Goal: Find specific page/section: Find specific page/section

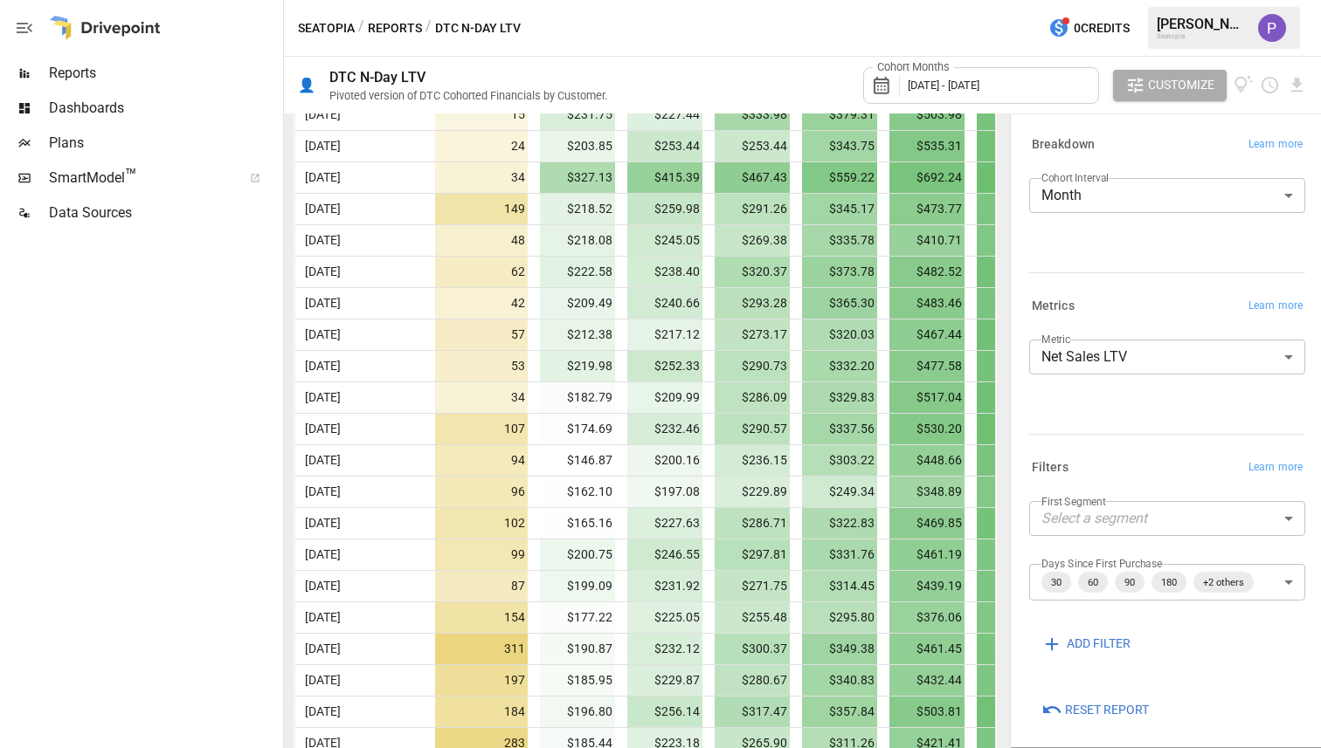
scroll to position [242, 0]
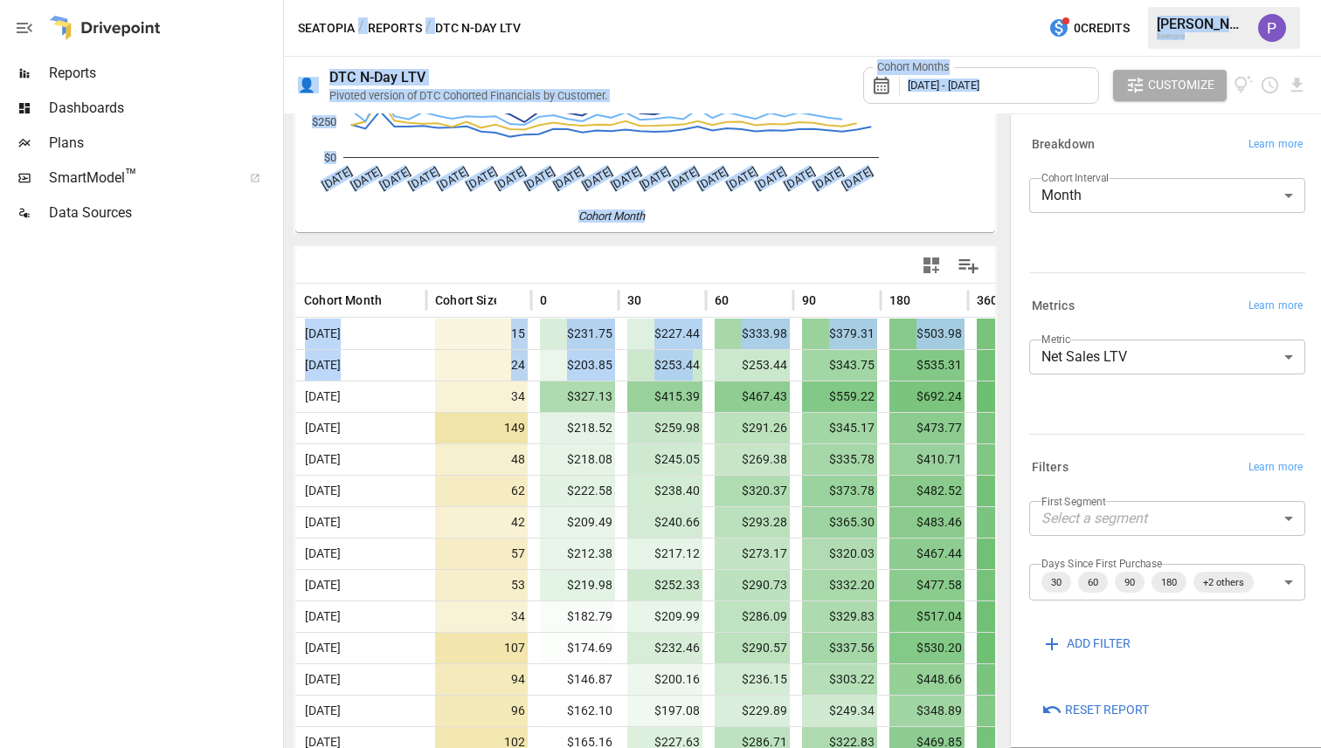
drag, startPoint x: 690, startPoint y: 365, endPoint x: 224, endPoint y: 388, distance: 466.1
click at [224, 388] on main "Reports Dashboards Plans SmartModel ™ Data Sources Seatopia / Reports / DTC N-D…" at bounding box center [660, 374] width 1321 height 748
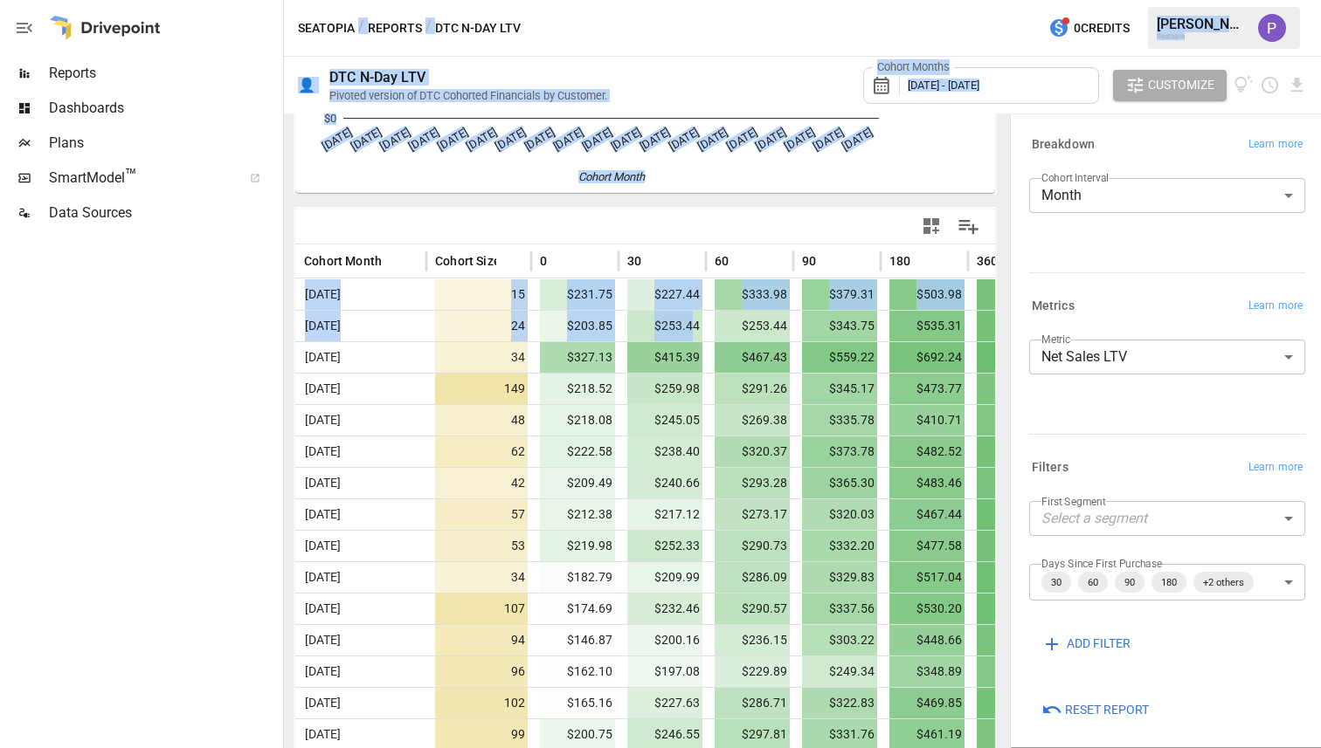
scroll to position [0, 0]
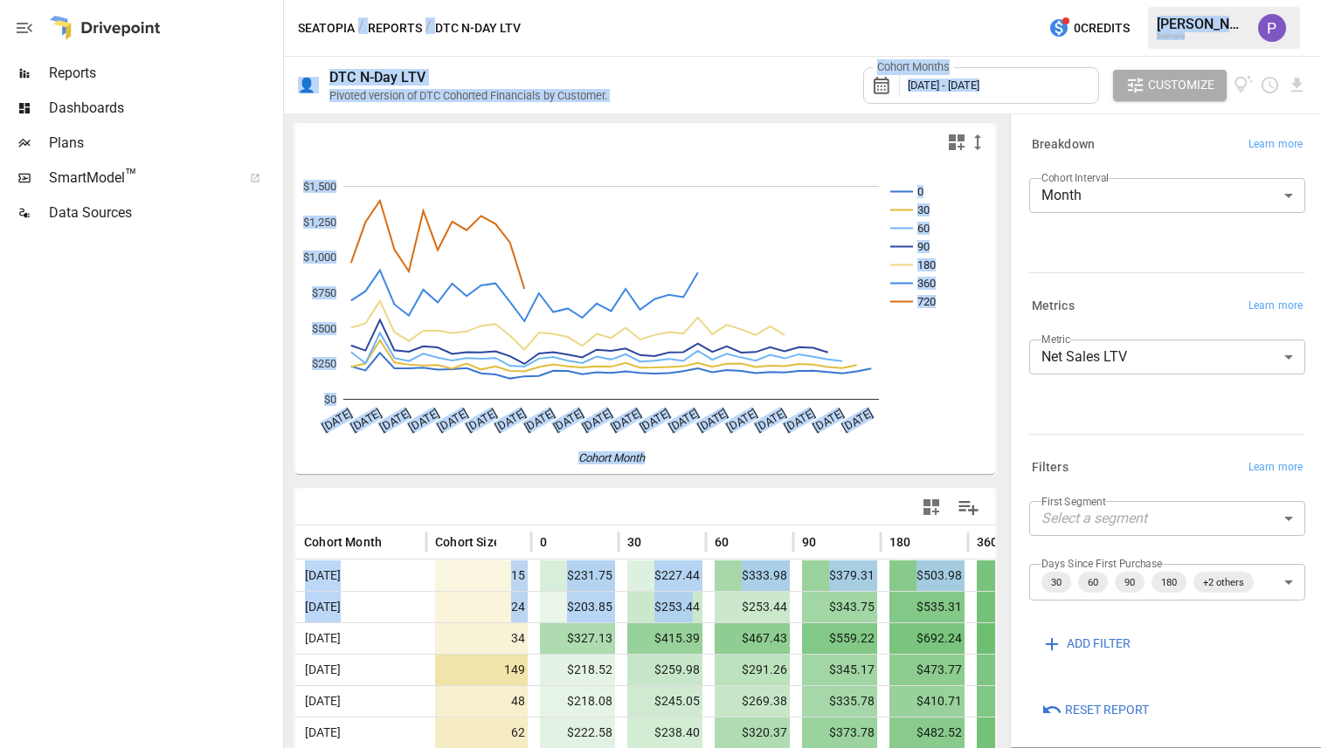
click at [848, 509] on div at bounding box center [816, 507] width 343 height 39
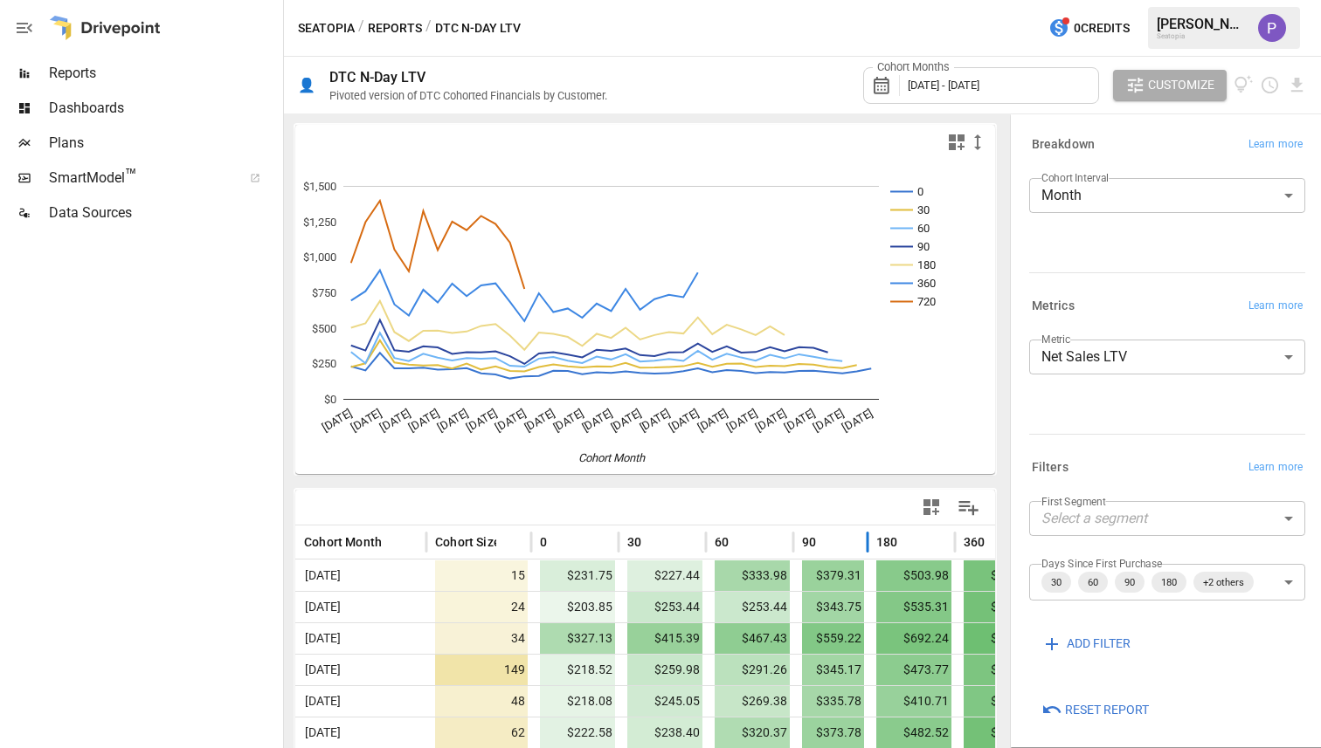
drag, startPoint x: 881, startPoint y: 550, endPoint x: 868, endPoint y: 552, distance: 13.2
click at [868, 552] on div at bounding box center [867, 543] width 9 height 34
drag, startPoint x: 814, startPoint y: 514, endPoint x: 732, endPoint y: 518, distance: 82.2
click at [732, 518] on div at bounding box center [816, 507] width 343 height 39
click at [967, 141] on icon "button" at bounding box center [977, 142] width 21 height 21
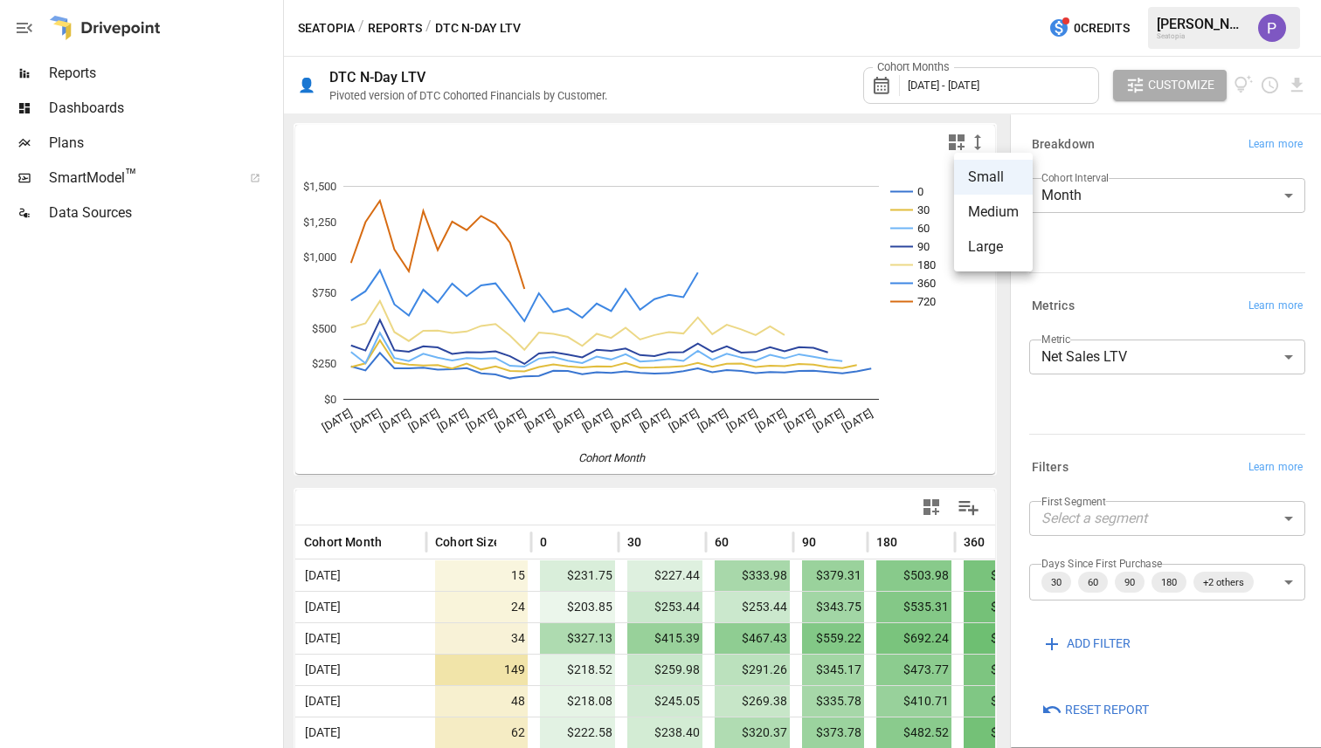
click at [936, 215] on div at bounding box center [660, 374] width 1321 height 748
click at [975, 511] on div at bounding box center [645, 507] width 700 height 35
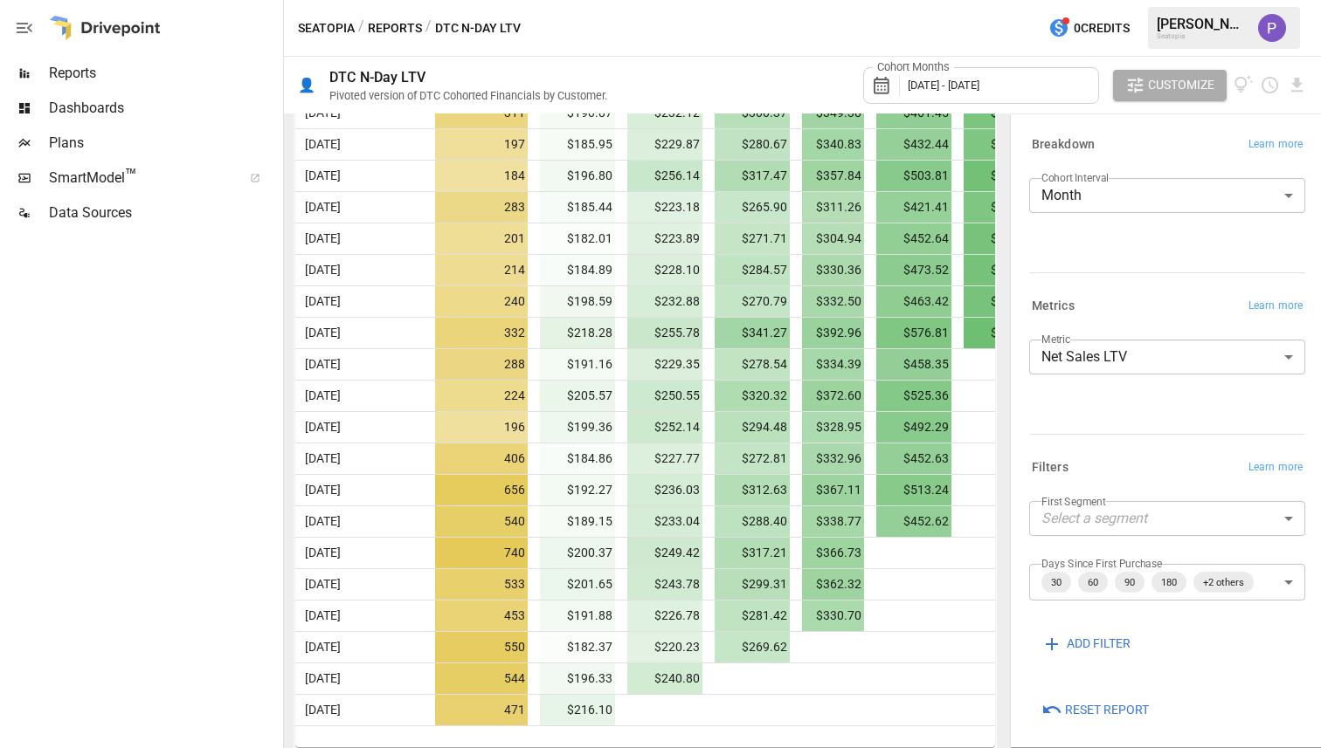
scroll to position [999, 0]
drag, startPoint x: 947, startPoint y: 733, endPoint x: 624, endPoint y: 683, distance: 326.1
click at [624, 683] on div "Cohort Month Cohort Size 0 30 60 90 180 360 720 Aug 2022 15 $231.75 $227.44 $33…" at bounding box center [645, 136] width 700 height 1219
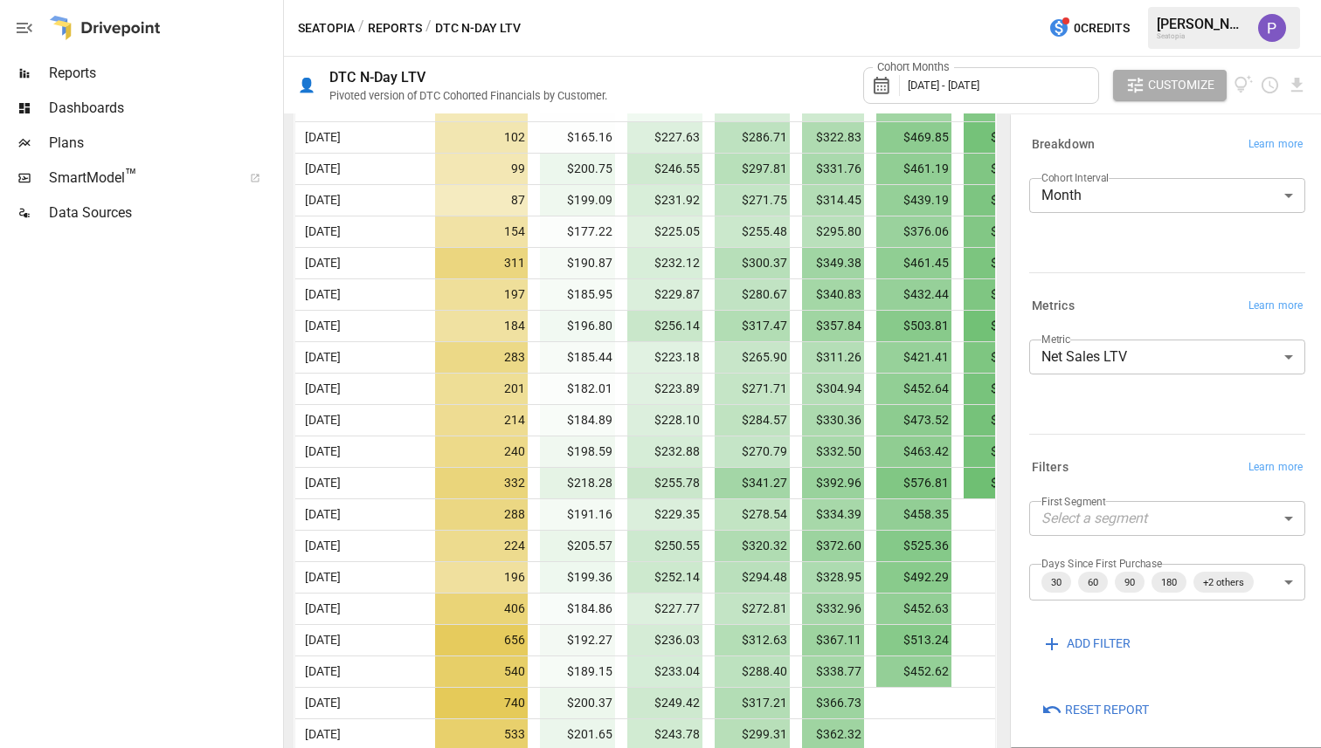
scroll to position [731, 0]
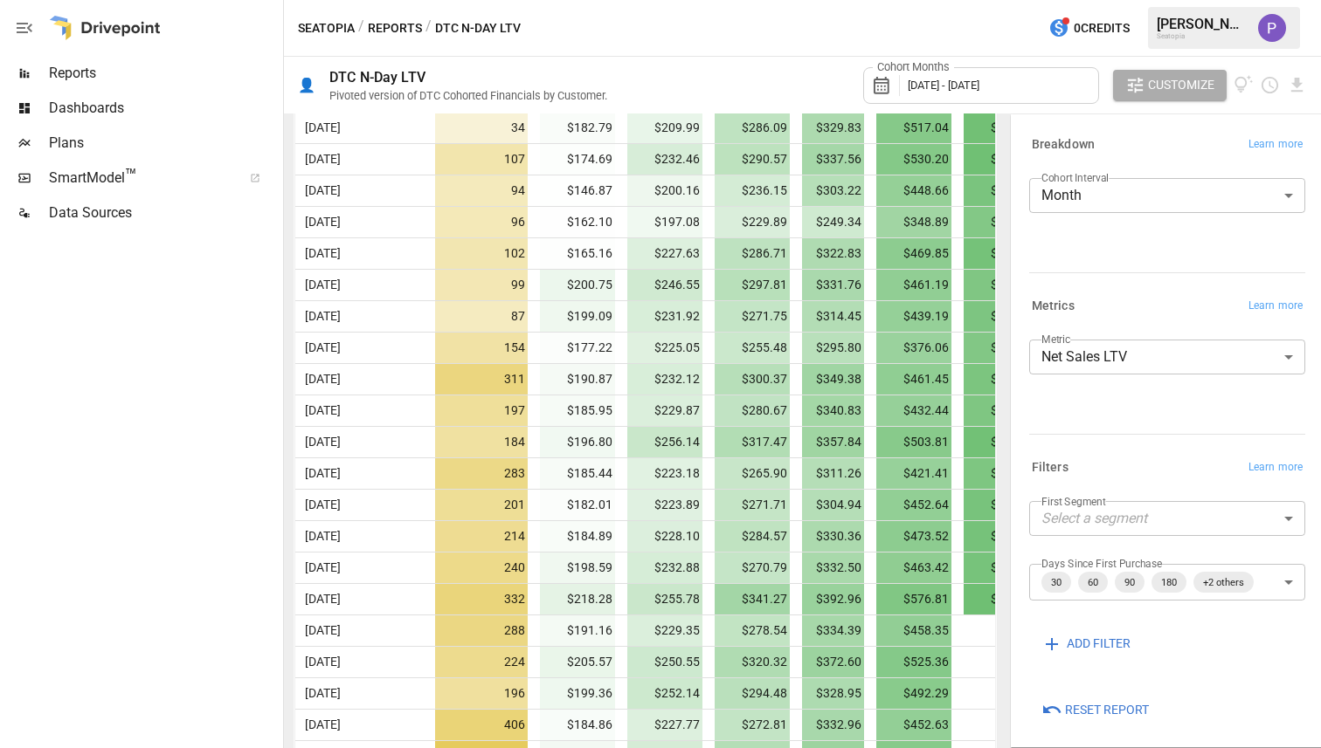
click at [20, 29] on icon "button" at bounding box center [24, 27] width 21 height 21
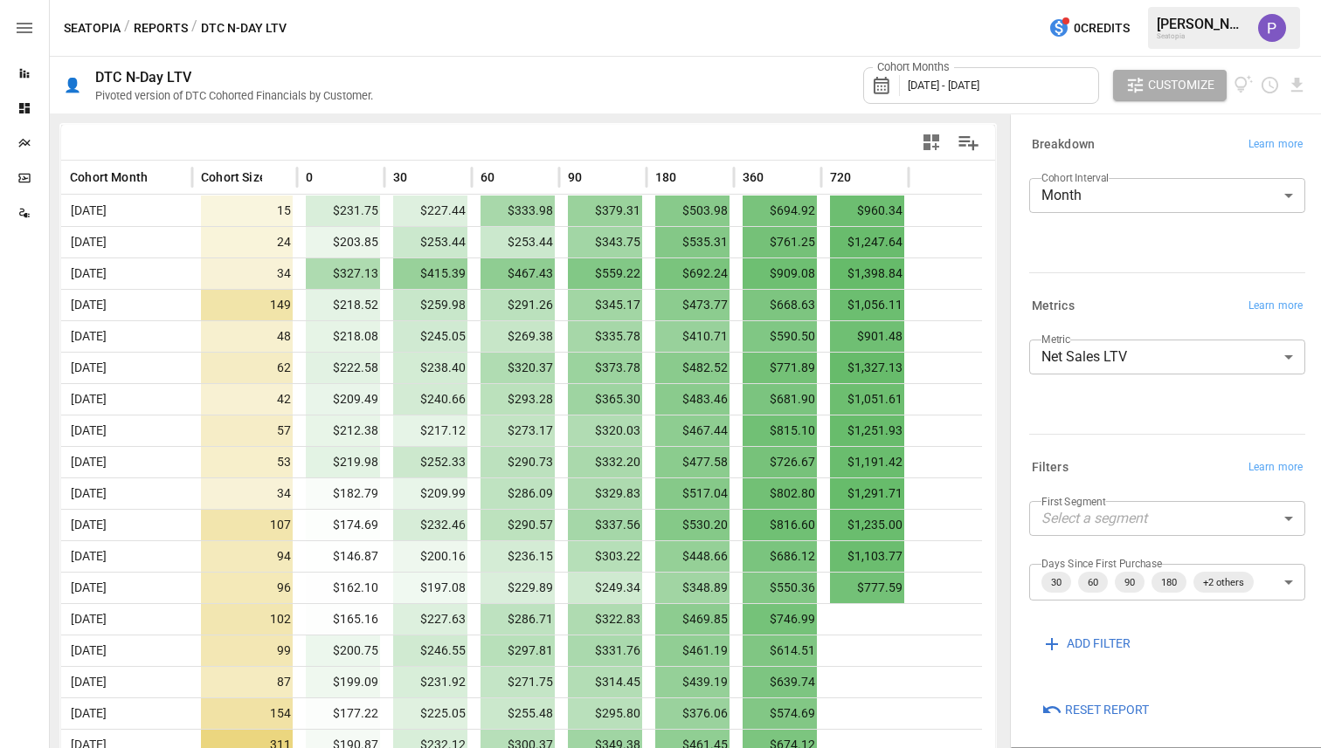
scroll to position [341, 0]
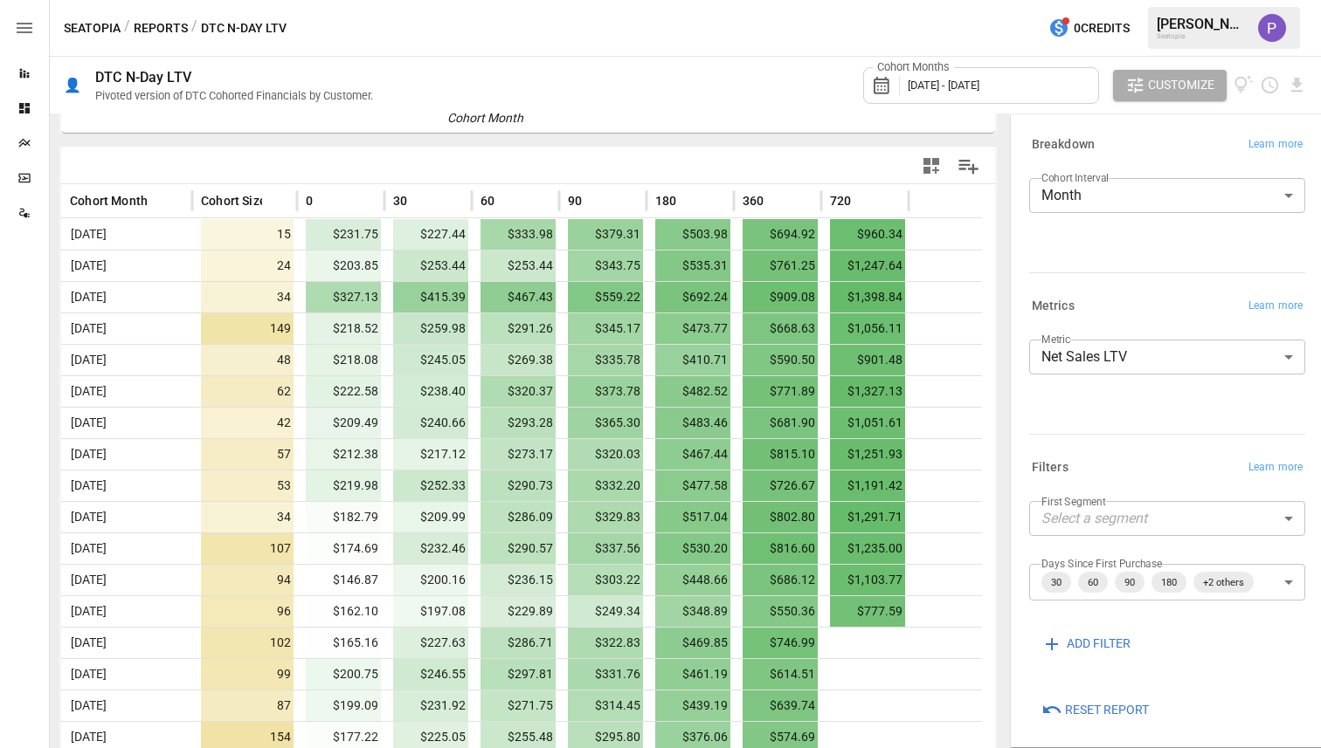
click at [842, 175] on div at bounding box center [758, 166] width 460 height 39
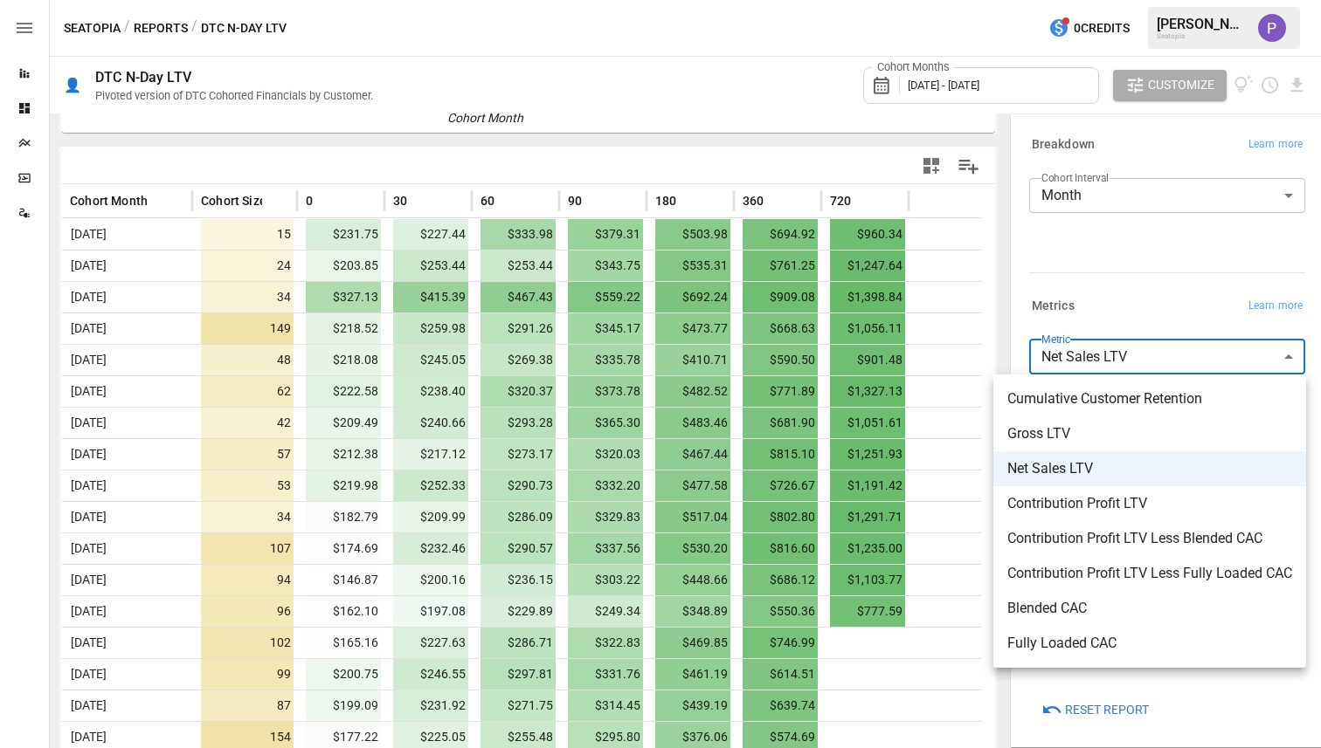
click at [1212, 0] on body "Reports Dashboards Plans SmartModel ™ Data Sources Seatopia / Reports / DTC N-D…" at bounding box center [660, 0] width 1321 height 0
click at [1235, 311] on div at bounding box center [660, 374] width 1321 height 748
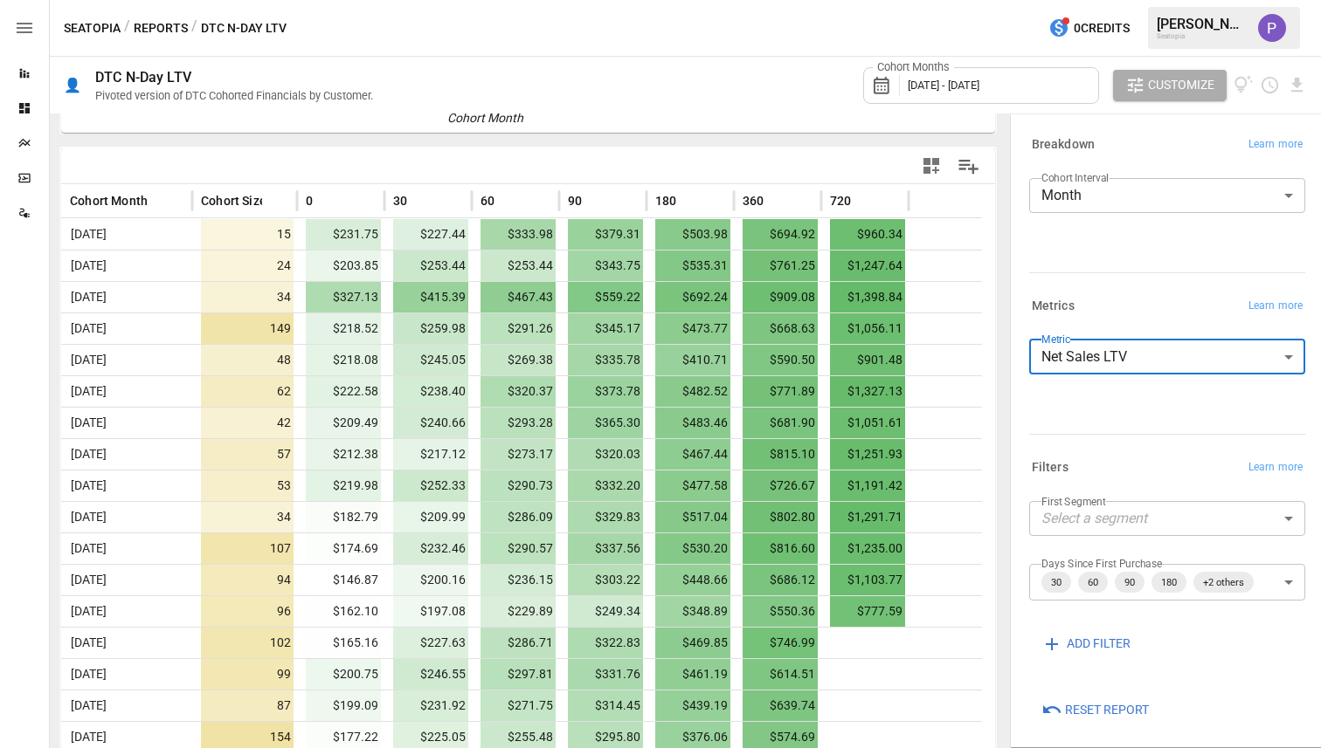
click at [1241, 306] on div "Cumulative Customer Retention Gross LTV Net Sales LTV Contribution Profit LTV C…" at bounding box center [660, 374] width 1321 height 748
click at [1258, 305] on span "Learn more" at bounding box center [1275, 306] width 54 height 17
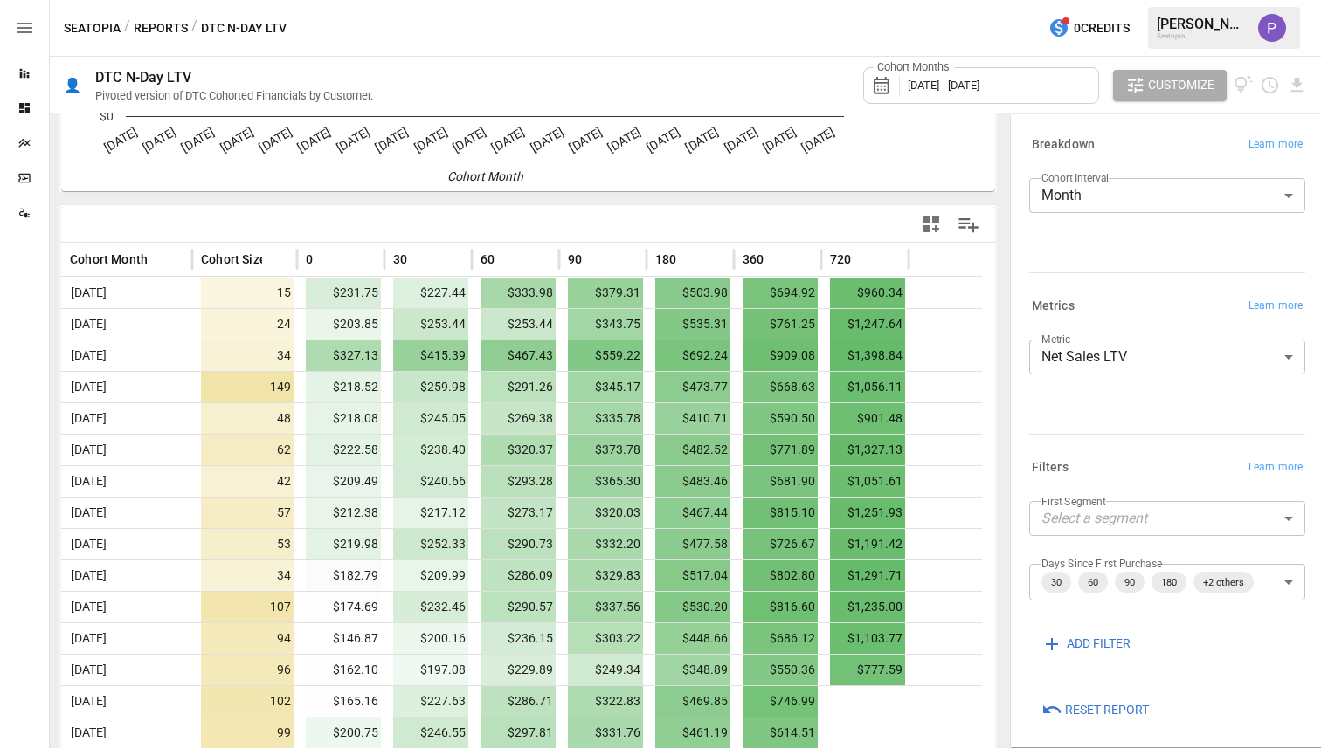
scroll to position [6, 0]
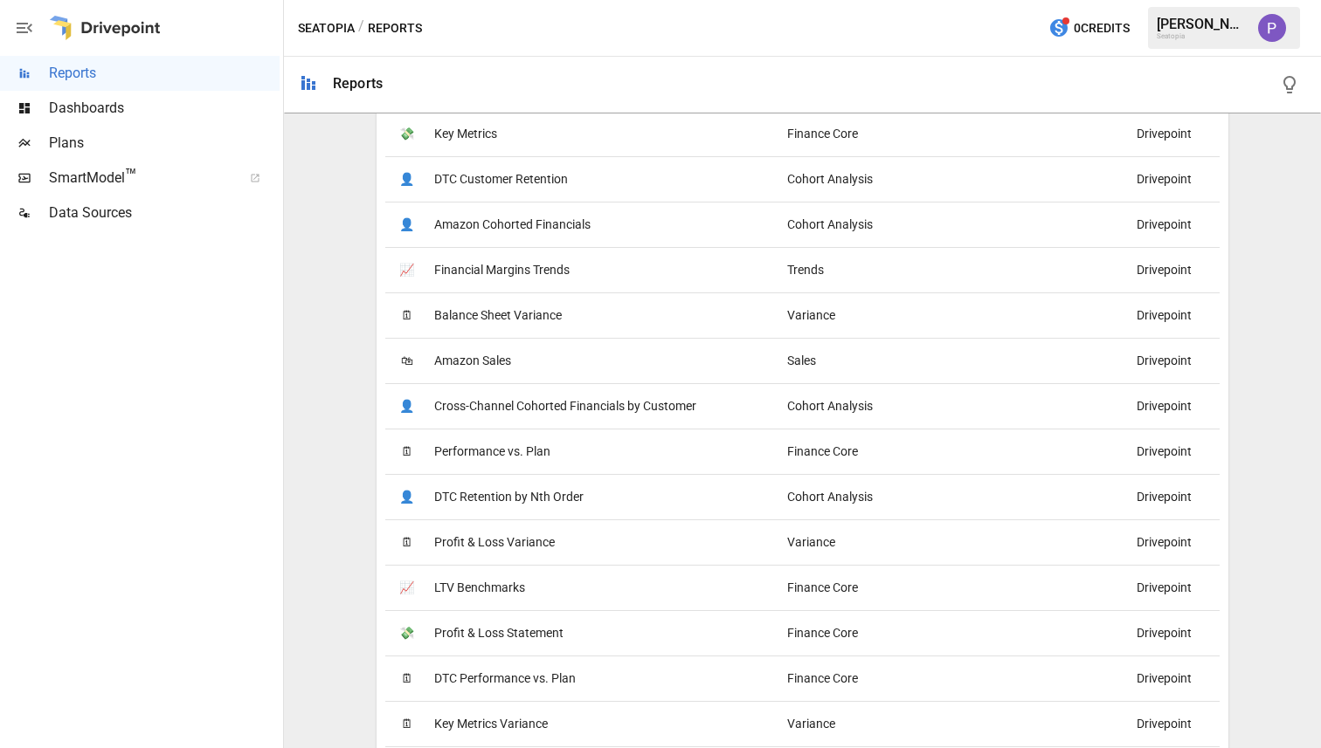
scroll to position [1153, 0]
click at [530, 494] on span "DTC Retention by Nth Order" at bounding box center [508, 494] width 149 height 45
click at [520, 534] on span "Profit & Loss Variance" at bounding box center [494, 540] width 121 height 45
click at [466, 586] on span "LTV Benchmarks" at bounding box center [479, 585] width 91 height 45
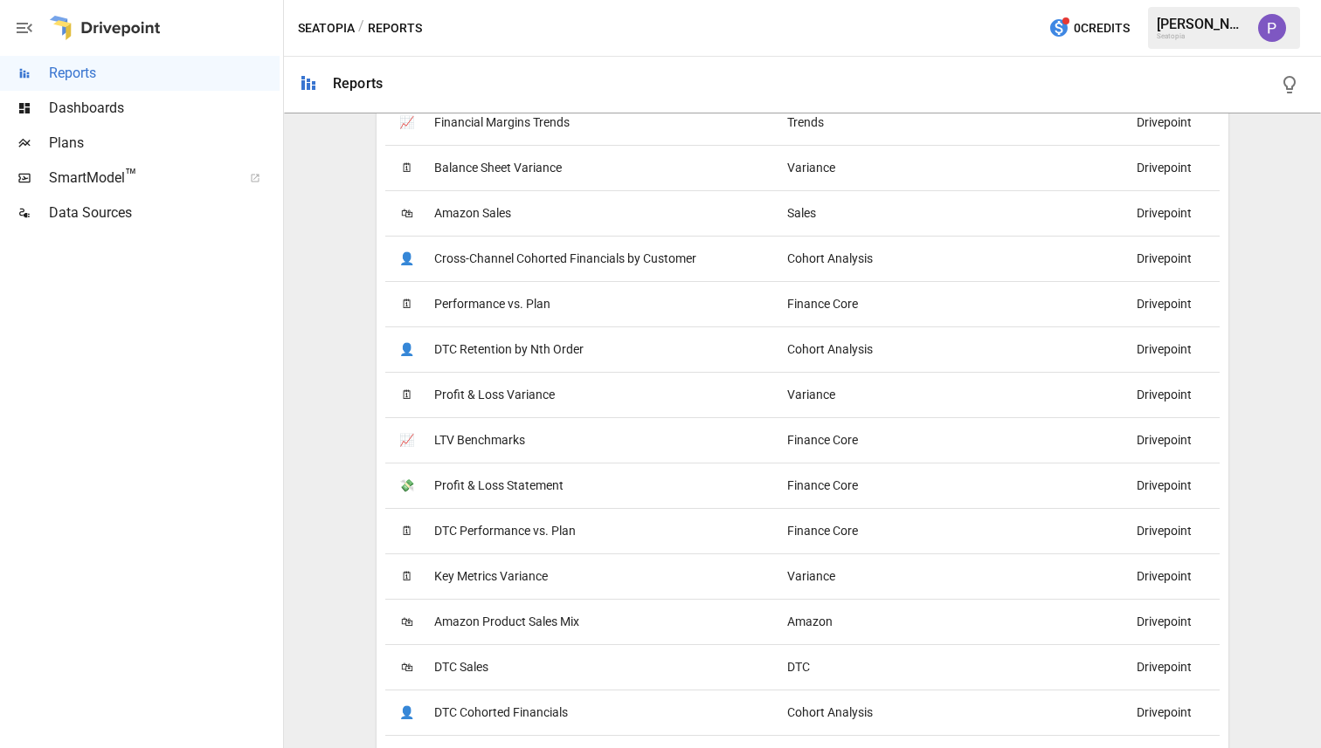
scroll to position [1300, 0]
click at [486, 522] on span "DTC Performance vs. Plan" at bounding box center [504, 529] width 141 height 45
click at [495, 574] on span "Key Metrics Variance" at bounding box center [491, 574] width 114 height 45
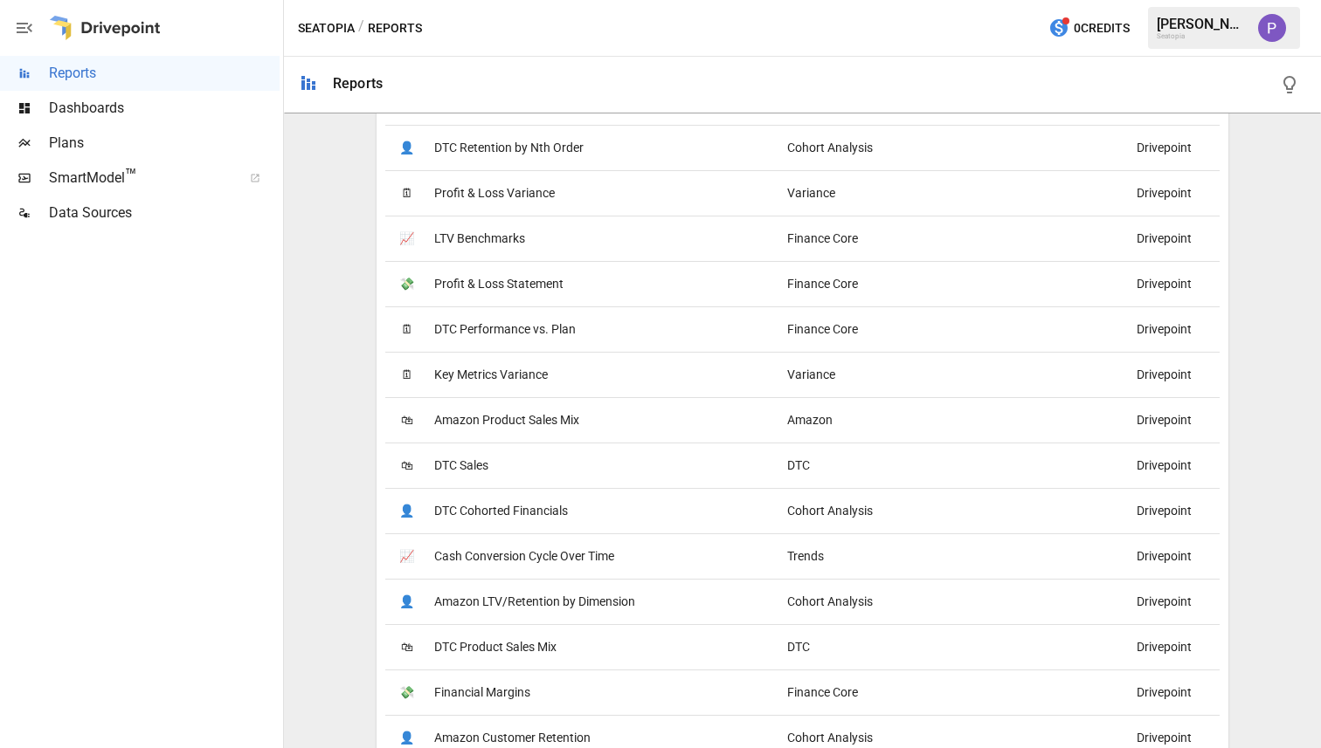
click at [505, 513] on span "DTC Cohorted Financials" at bounding box center [501, 511] width 134 height 45
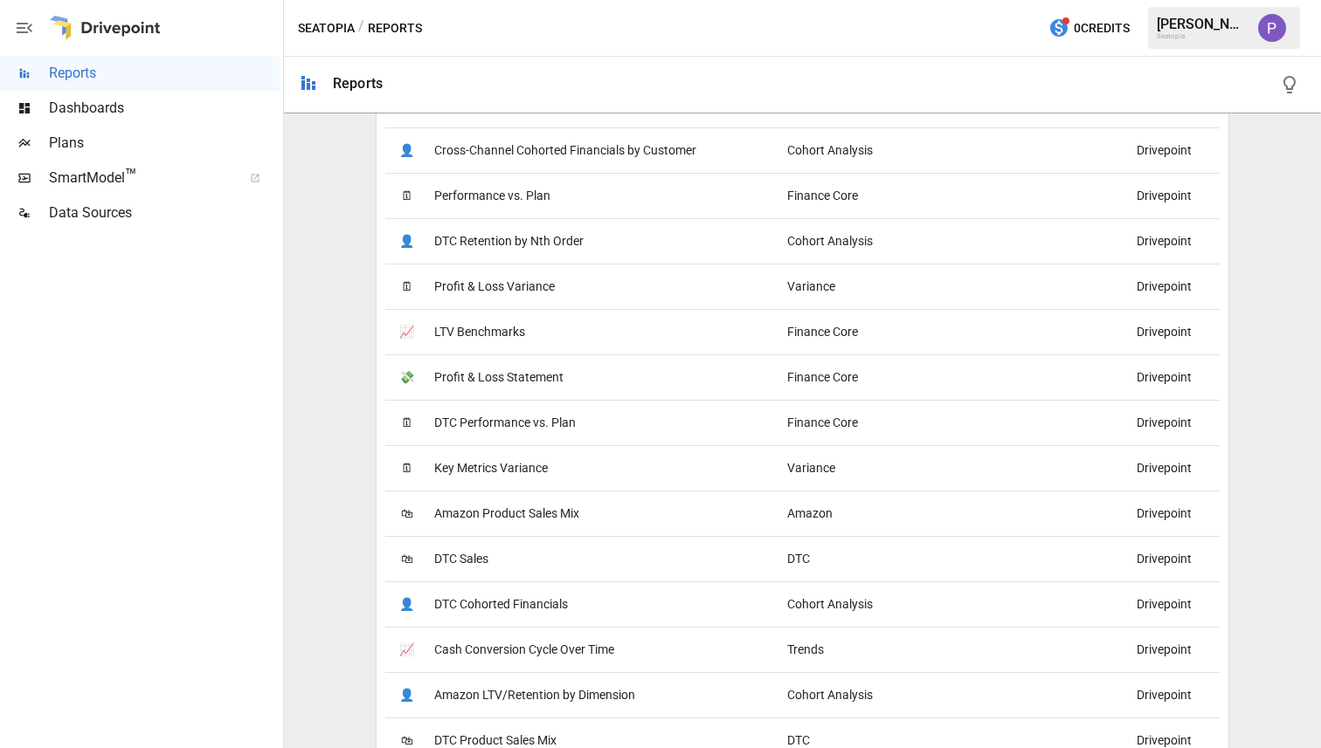
scroll to position [1386, 0]
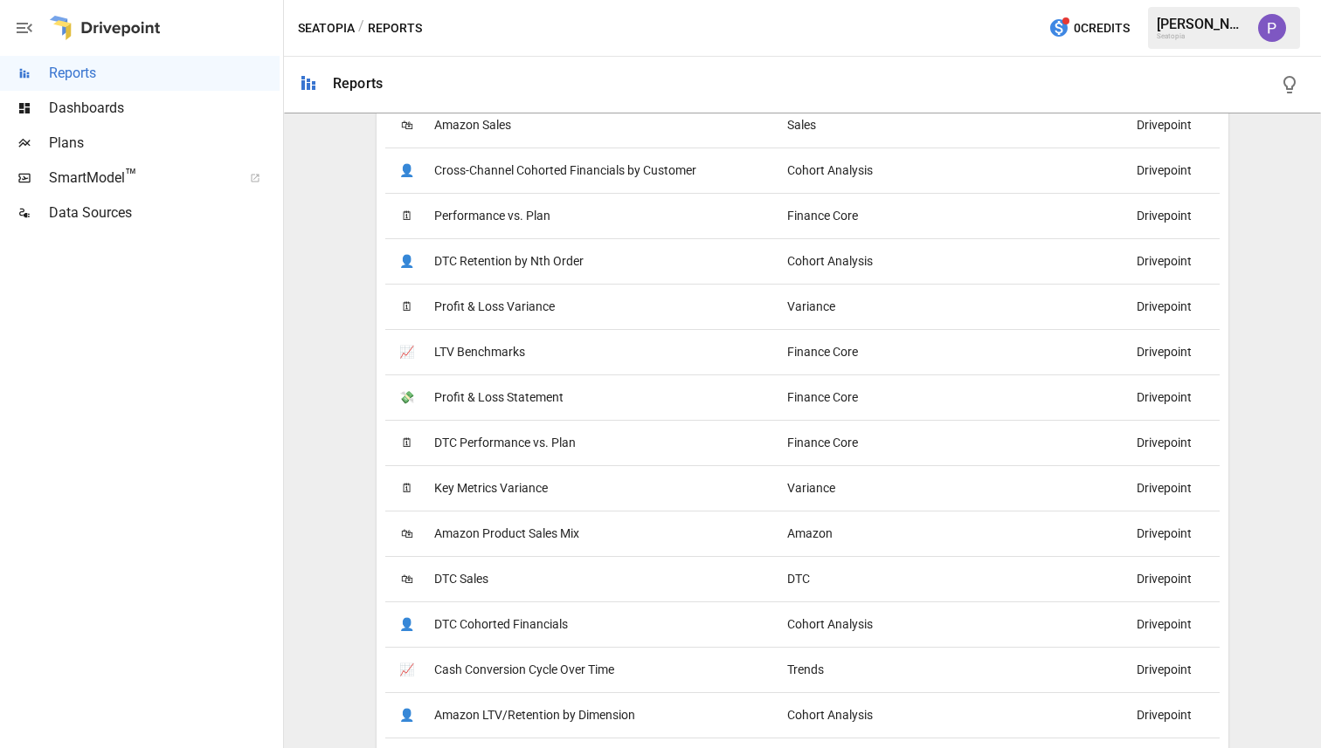
click at [474, 299] on span "Profit & Loss Variance" at bounding box center [494, 307] width 121 height 45
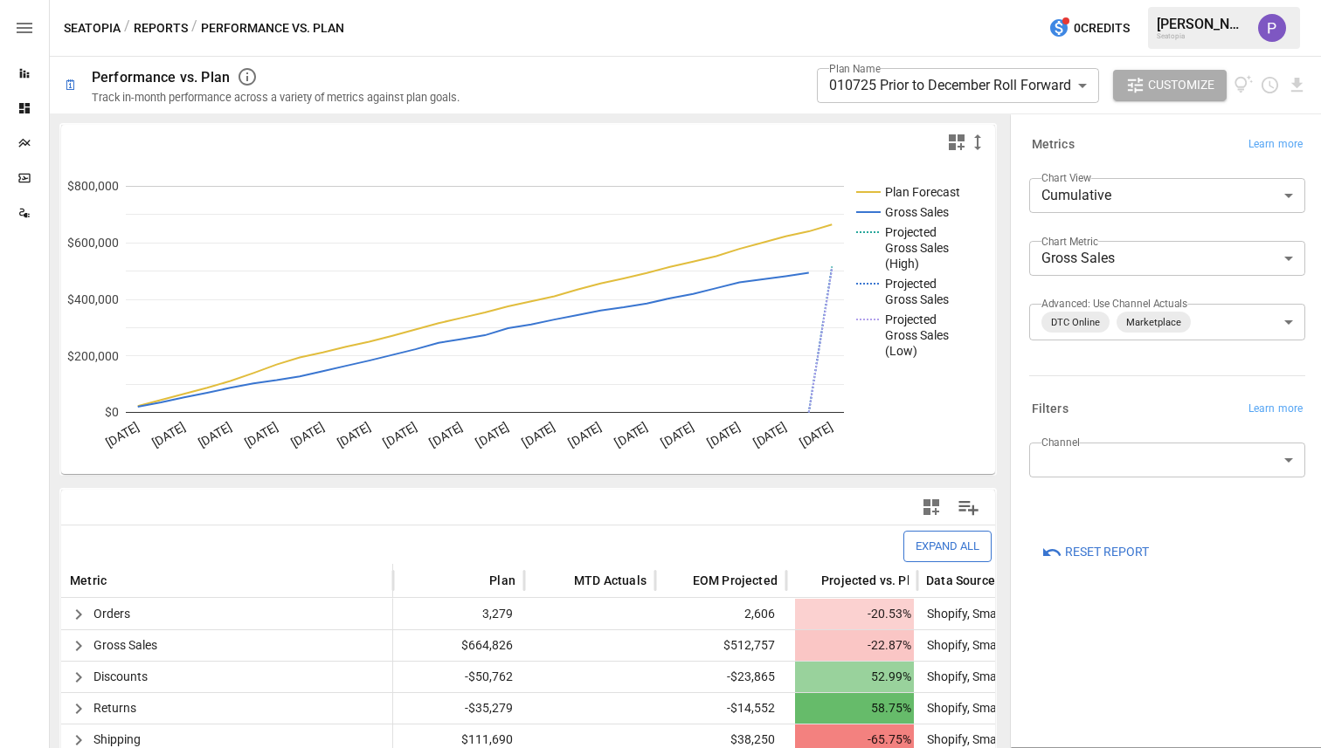
click at [918, 0] on body "**********" at bounding box center [660, 0] width 1321 height 0
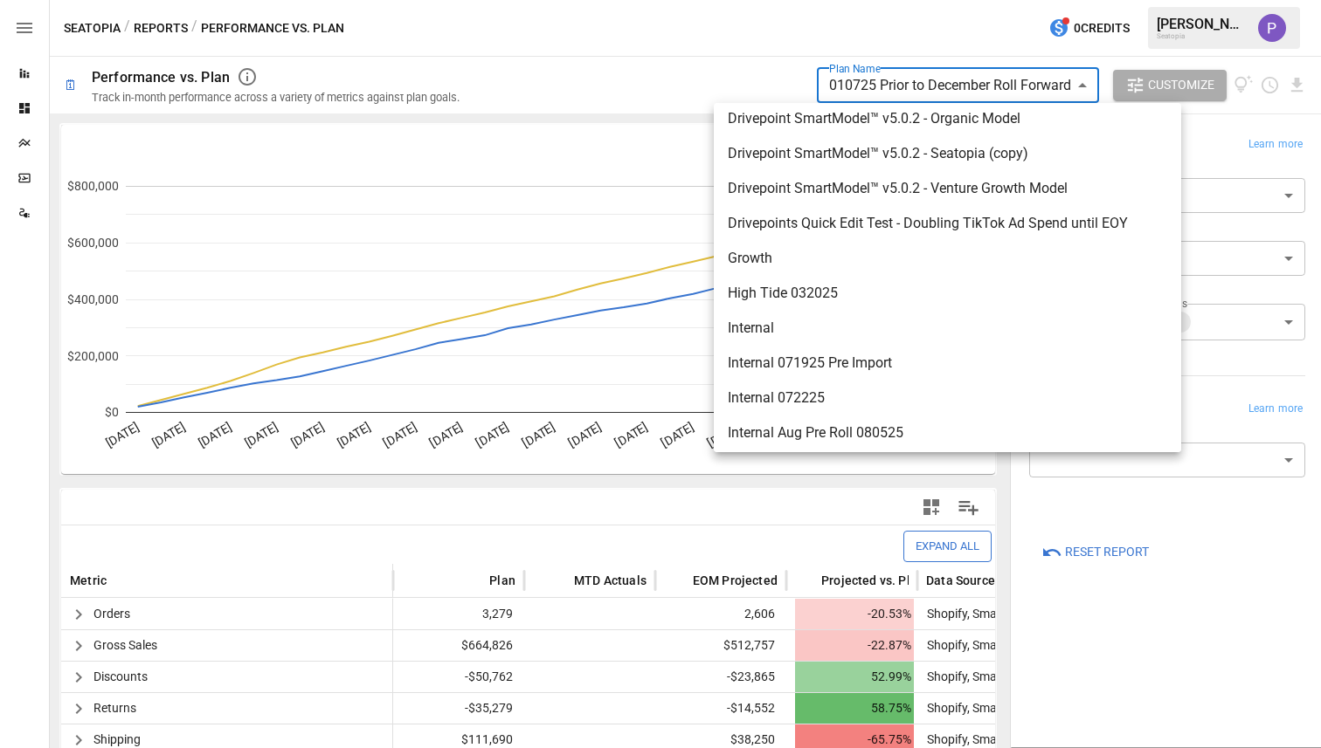
scroll to position [404, 0]
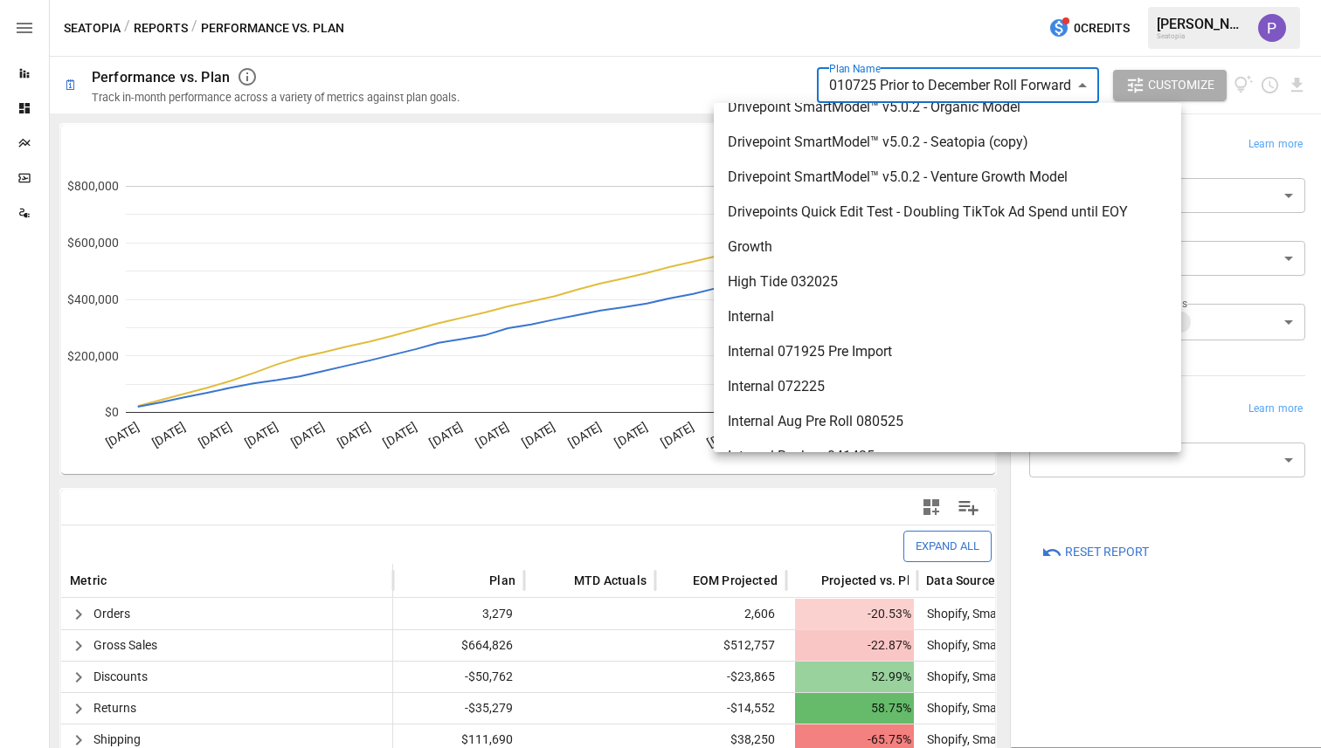
click at [805, 319] on span "Internal" at bounding box center [947, 317] width 439 height 21
type input "********"
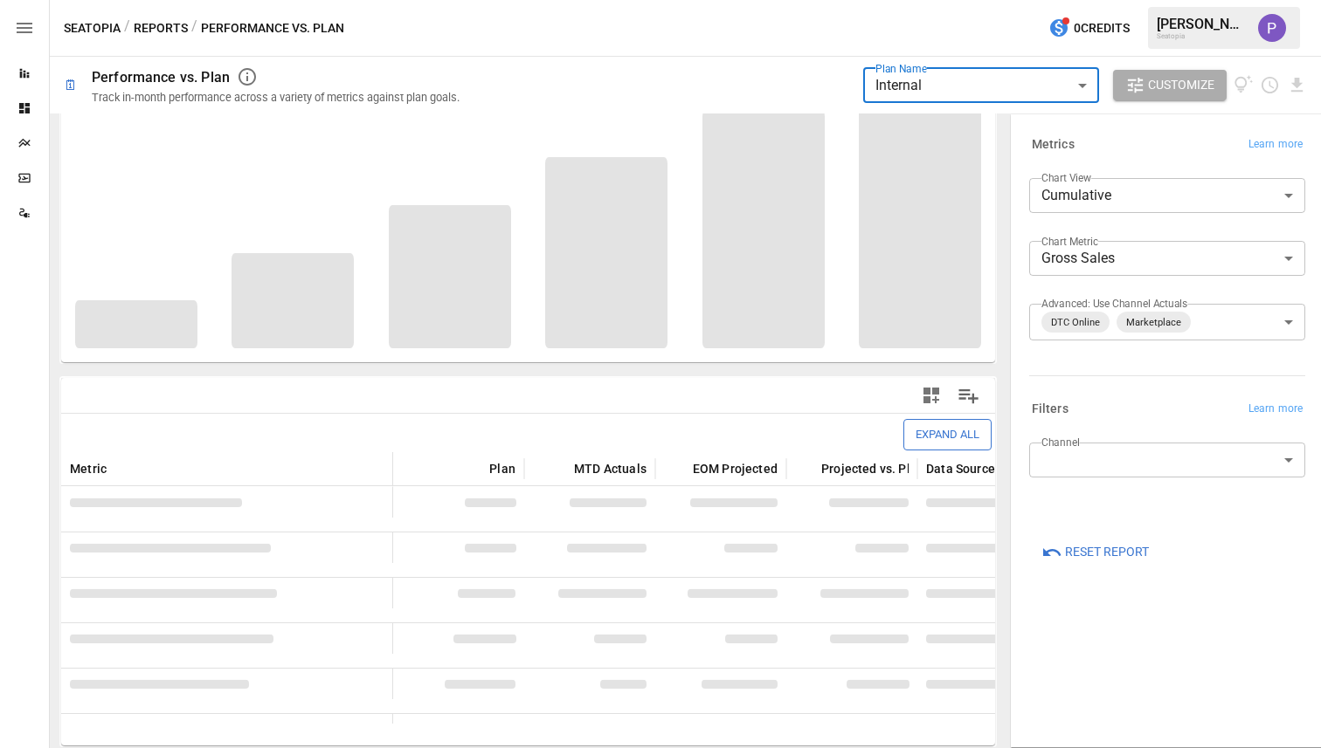
scroll to position [112, 0]
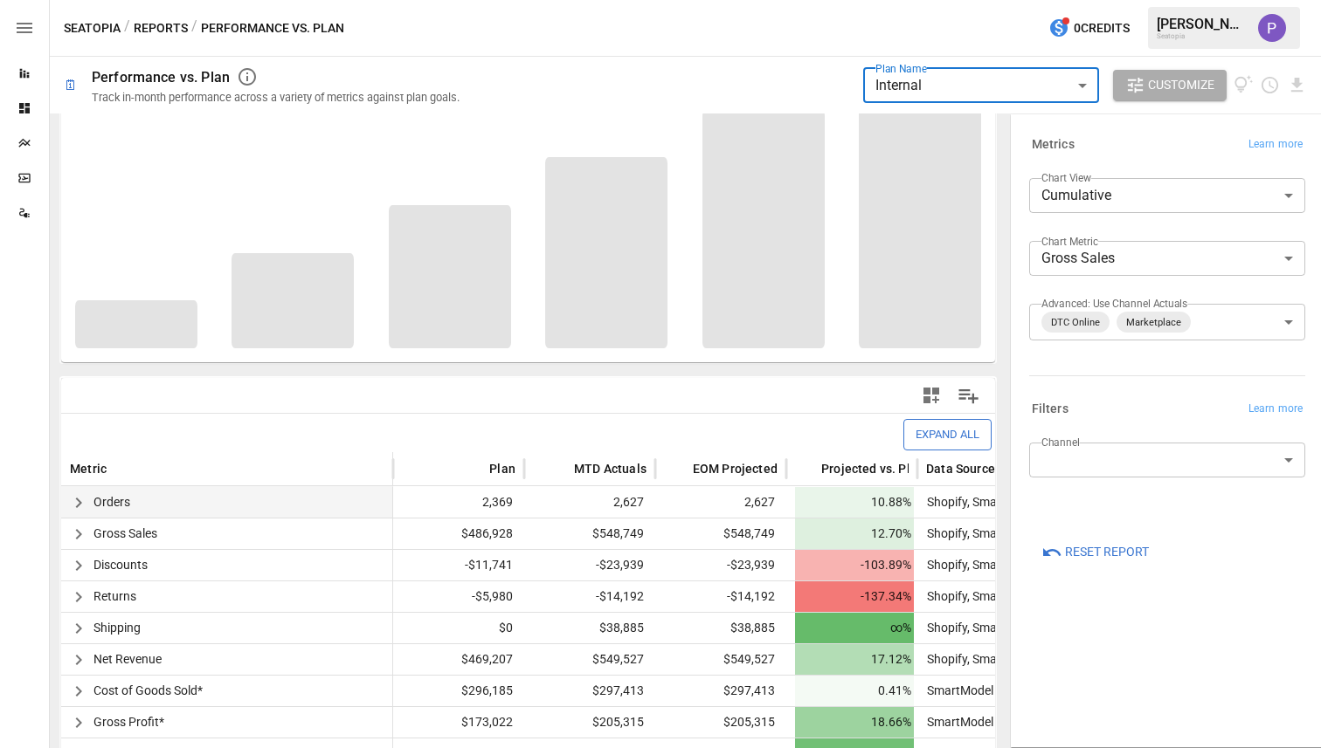
click at [78, 501] on icon "button" at bounding box center [78, 503] width 21 height 21
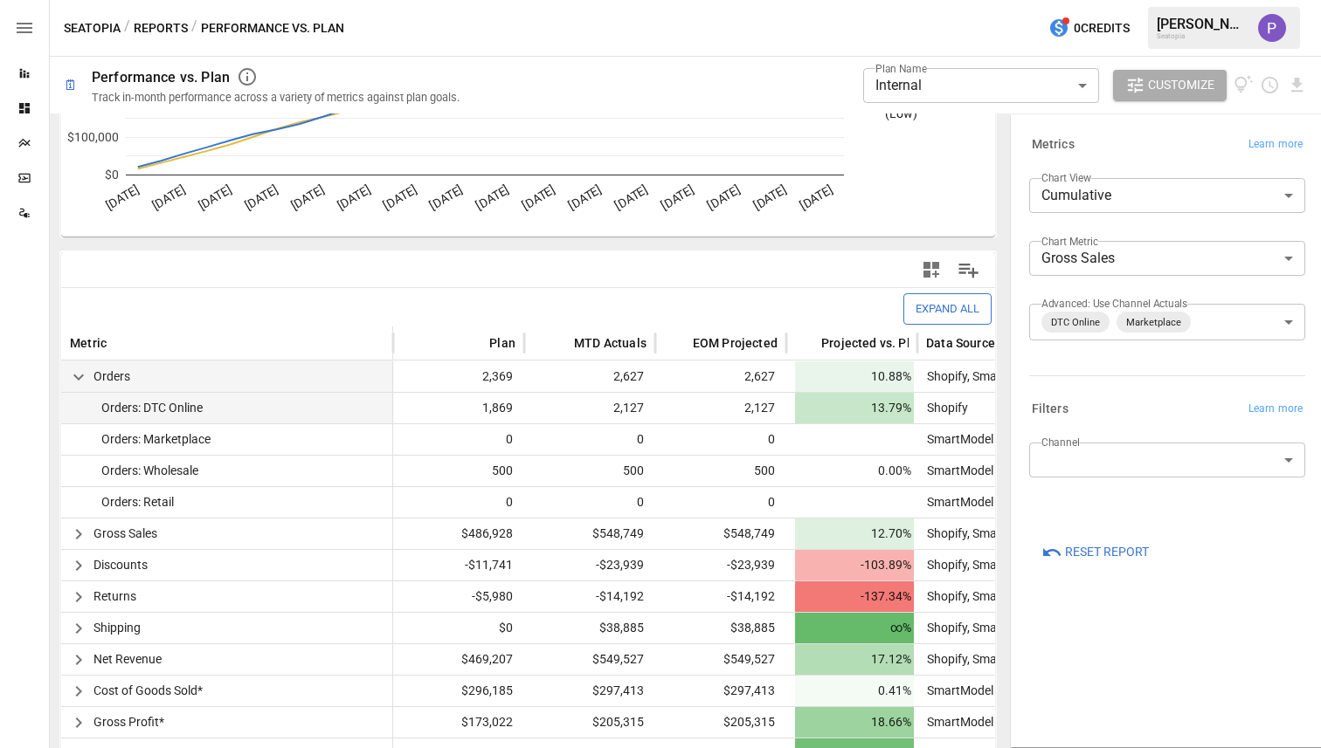
scroll to position [383, 0]
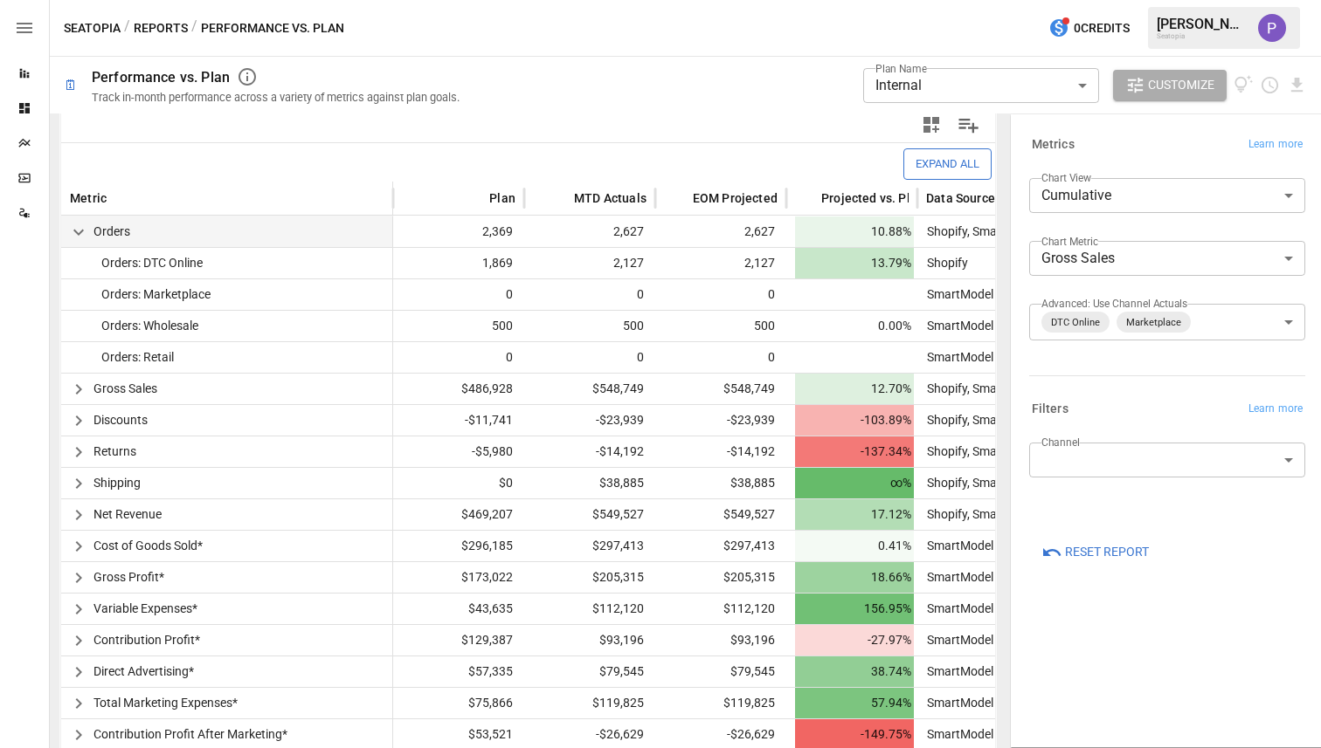
click at [245, 76] on icon "button" at bounding box center [246, 76] width 17 height 17
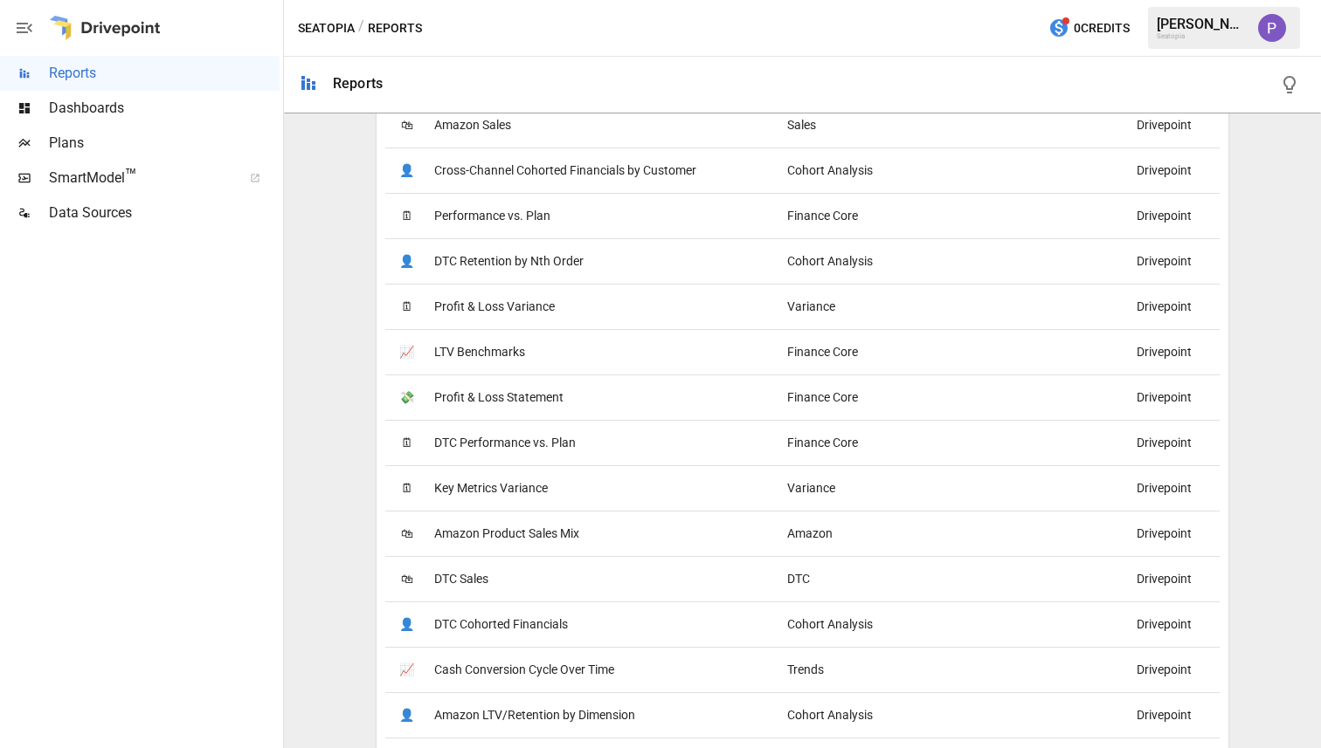
scroll to position [1668, 0]
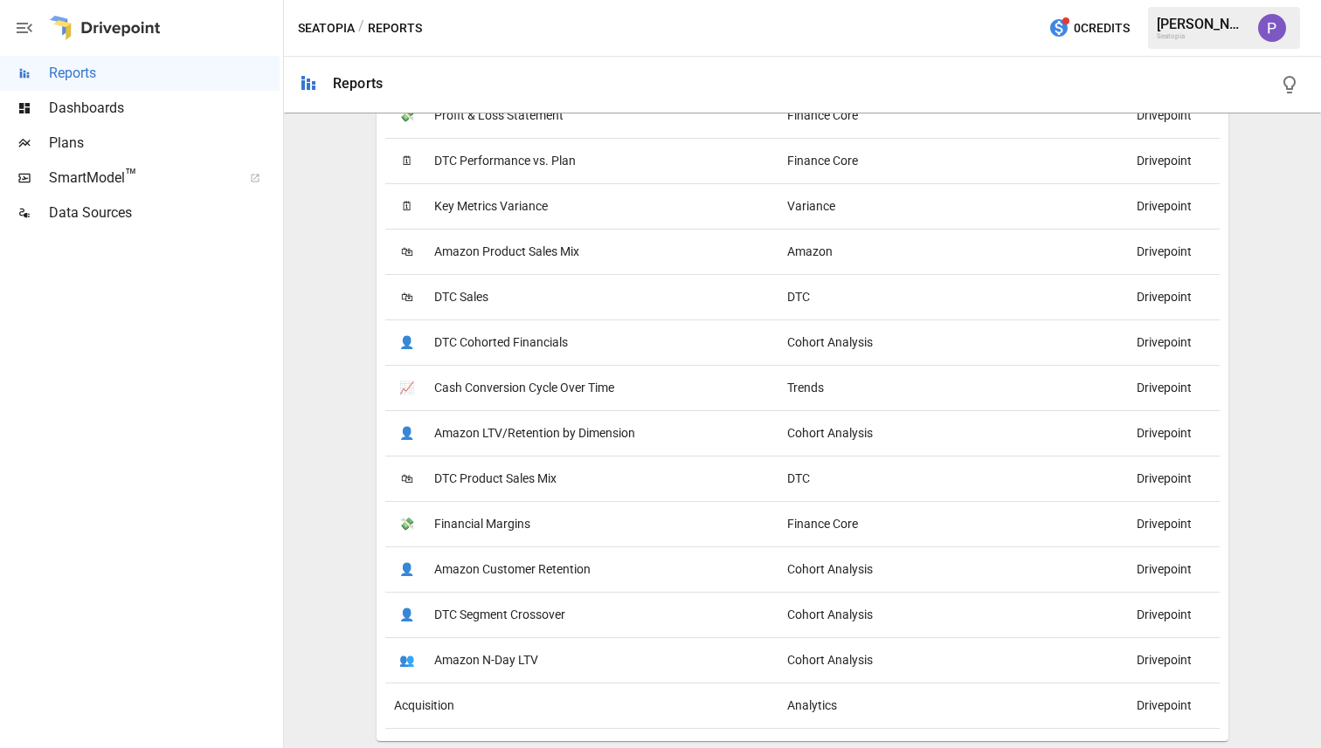
click at [441, 705] on span "Acquisition" at bounding box center [424, 706] width 60 height 45
